Goal: Task Accomplishment & Management: Use online tool/utility

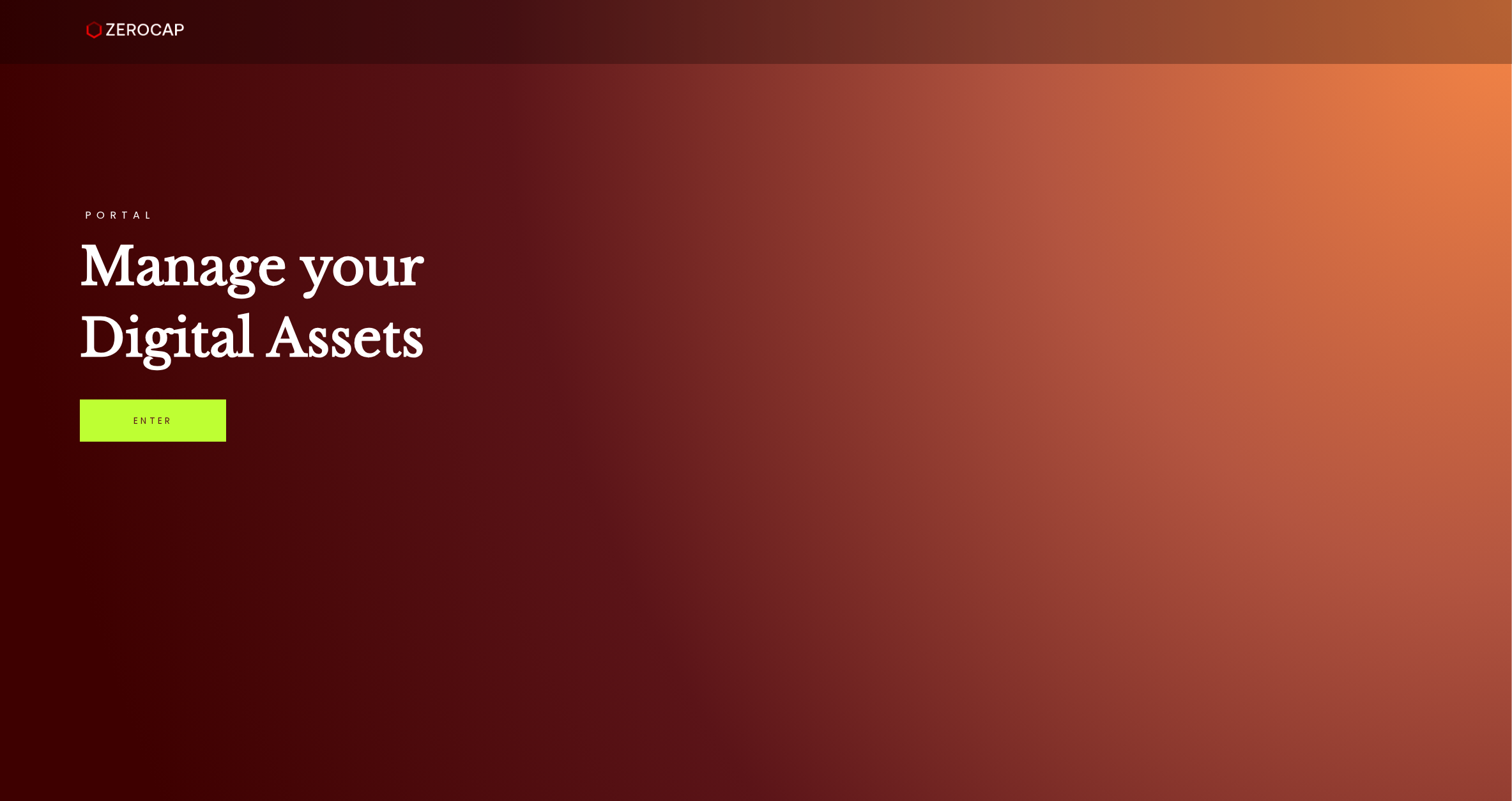
click at [189, 420] on link "Enter" at bounding box center [153, 420] width 147 height 42
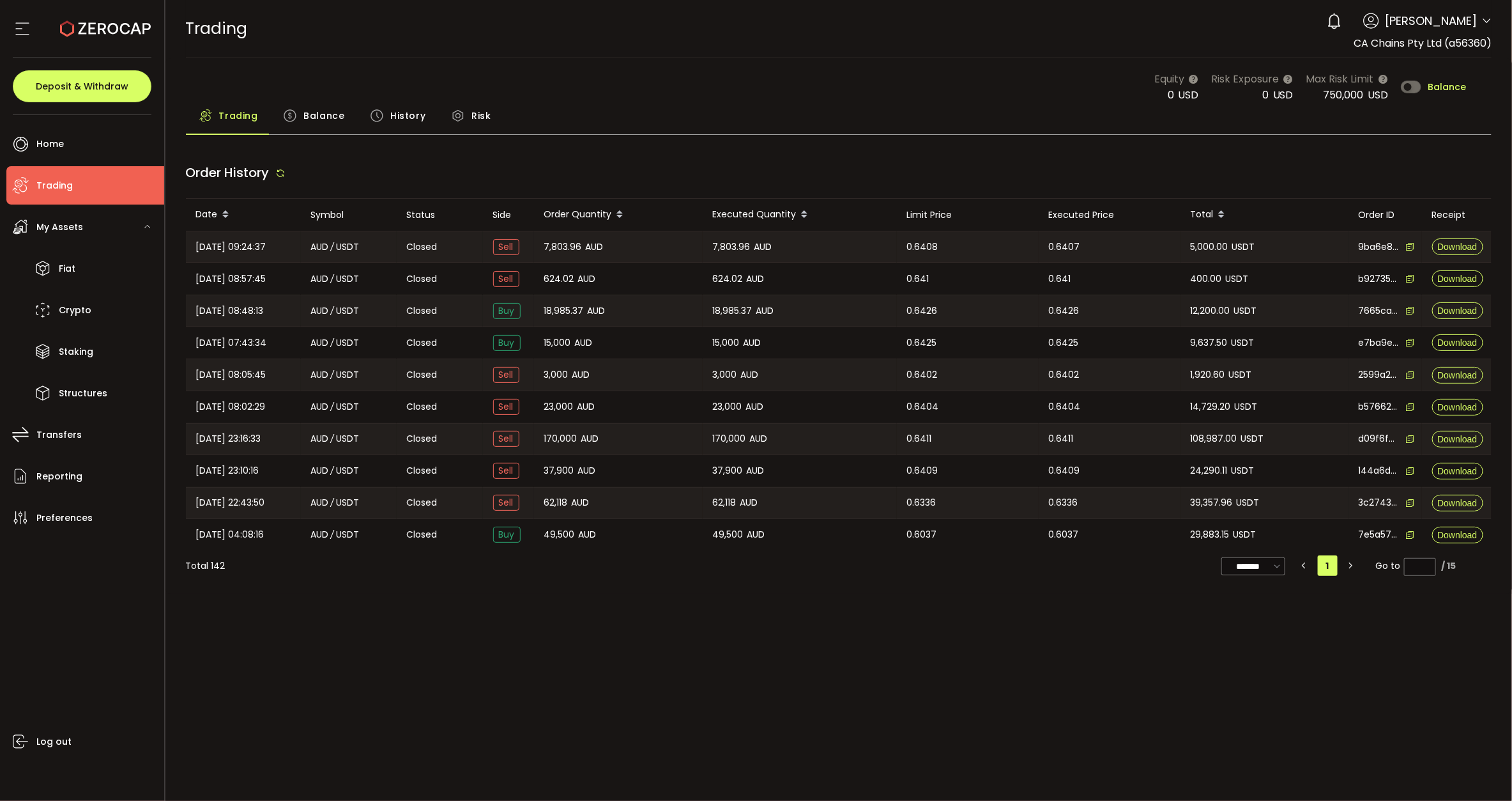
type input "***"
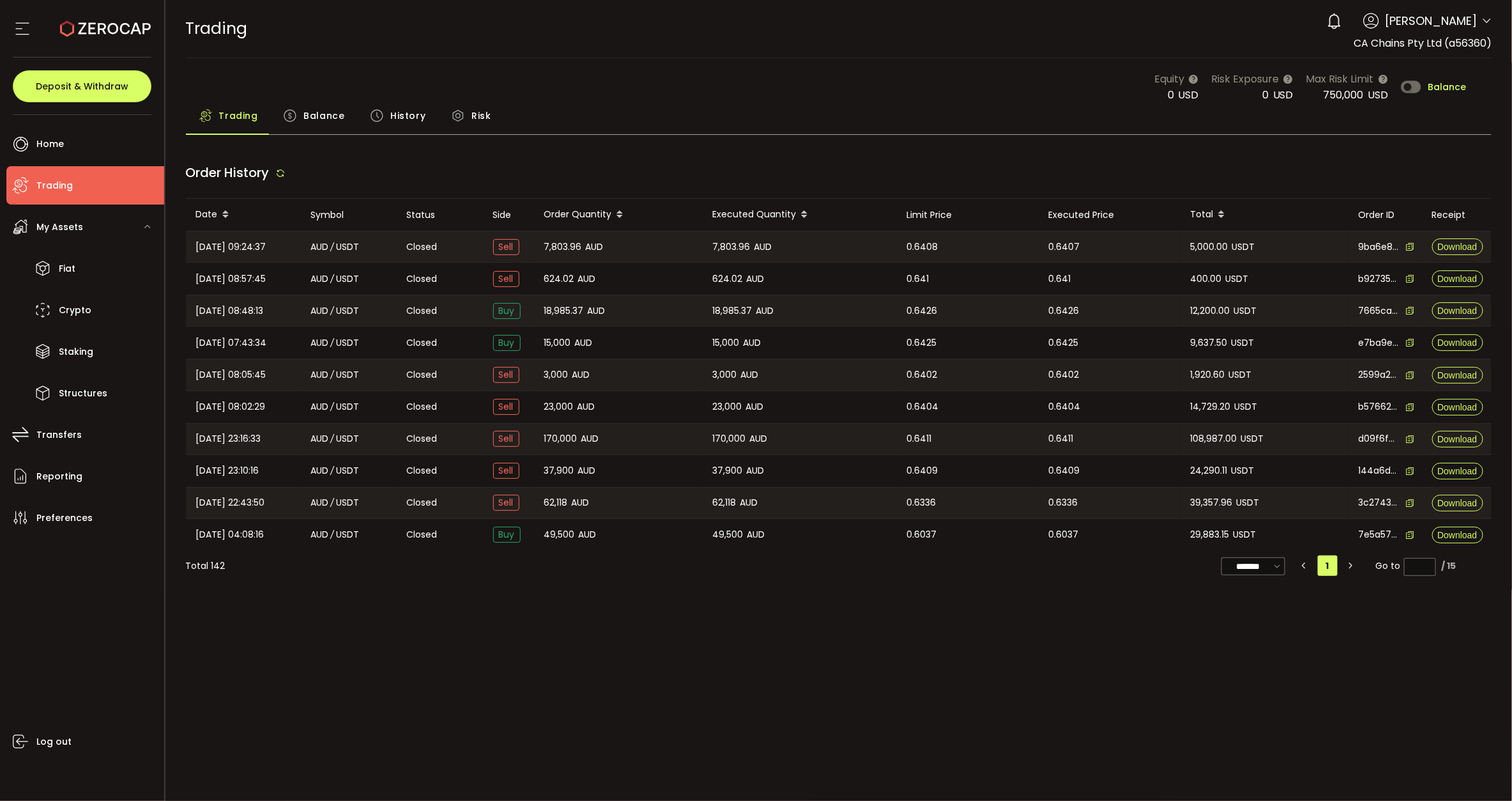
type input "***"
